Goal: Transaction & Acquisition: Purchase product/service

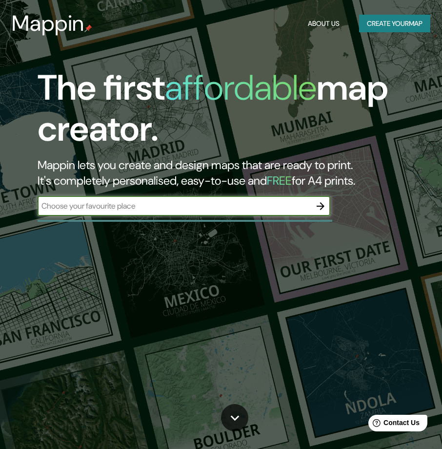
click at [228, 208] on input "text" at bounding box center [174, 205] width 273 height 11
type input "[GEOGRAPHIC_DATA]"
click at [322, 210] on icon "button" at bounding box center [321, 206] width 12 height 12
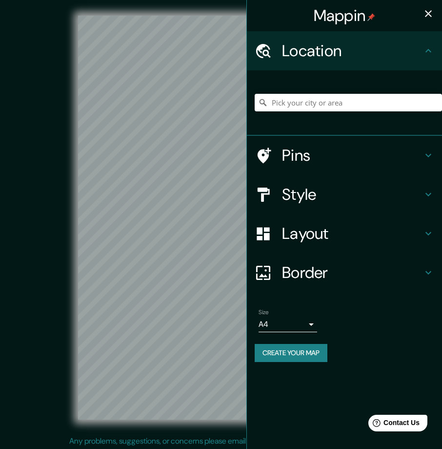
scroll to position [2, 0]
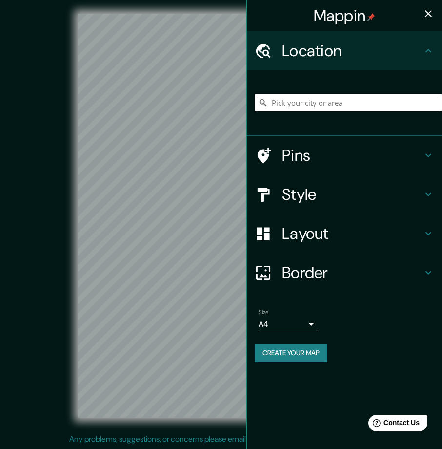
click at [312, 104] on input "Pick your city or area" at bounding box center [348, 103] width 187 height 18
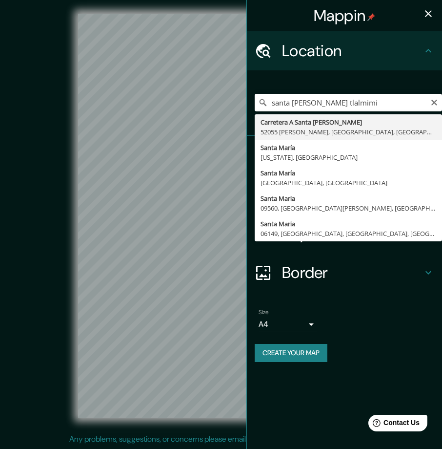
type input "Carretera A [GEOGRAPHIC_DATA][PERSON_NAME], 52055 [GEOGRAPHIC_DATA], [GEOGRAPHI…"
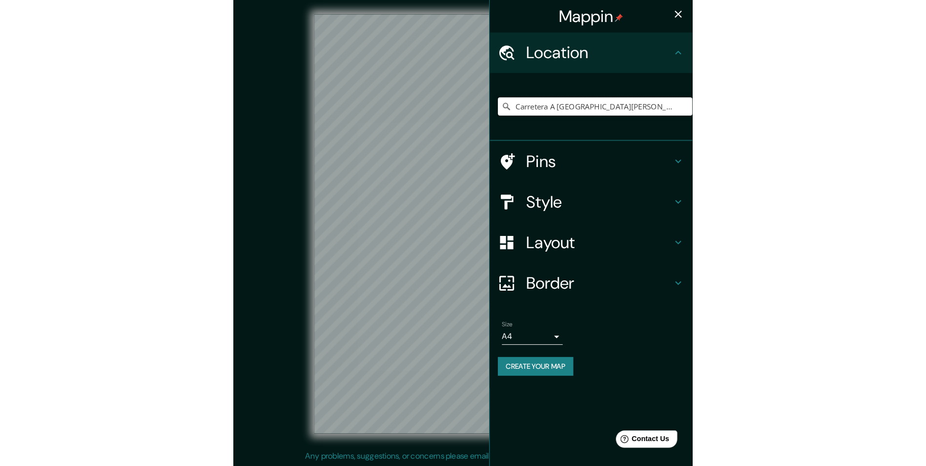
scroll to position [0, 0]
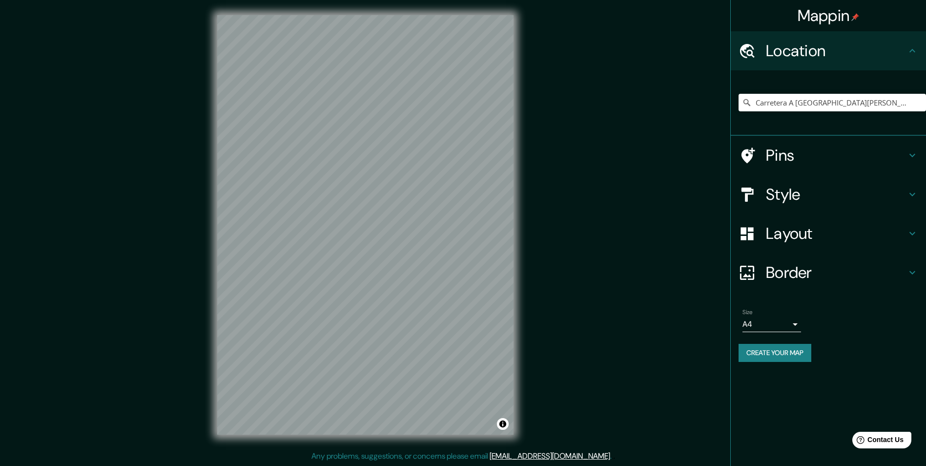
click at [442, 205] on div "Style" at bounding box center [828, 194] width 195 height 39
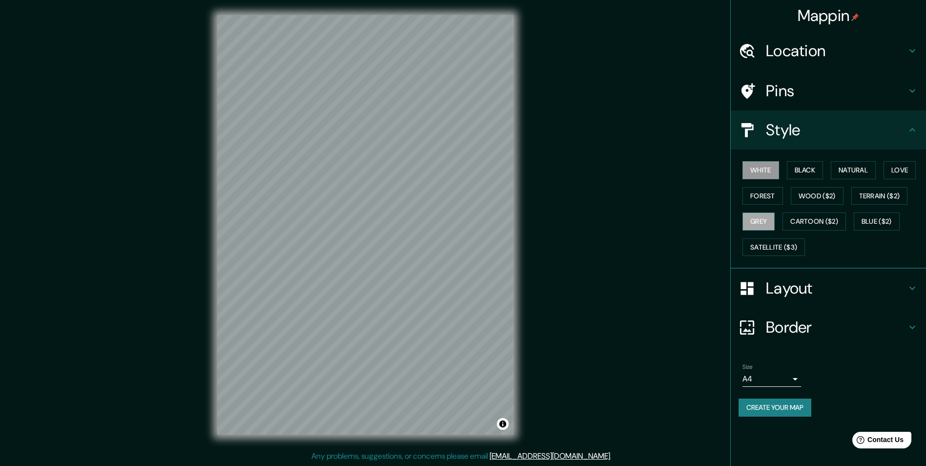
click at [442, 226] on button "Grey" at bounding box center [758, 221] width 32 height 18
drag, startPoint x: 538, startPoint y: 275, endPoint x: 566, endPoint y: 177, distance: 102.1
click at [442, 177] on div "© Mapbox © OpenStreetMap Improve this map" at bounding box center [365, 224] width 833 height 419
